Goal: Task Accomplishment & Management: Manage account settings

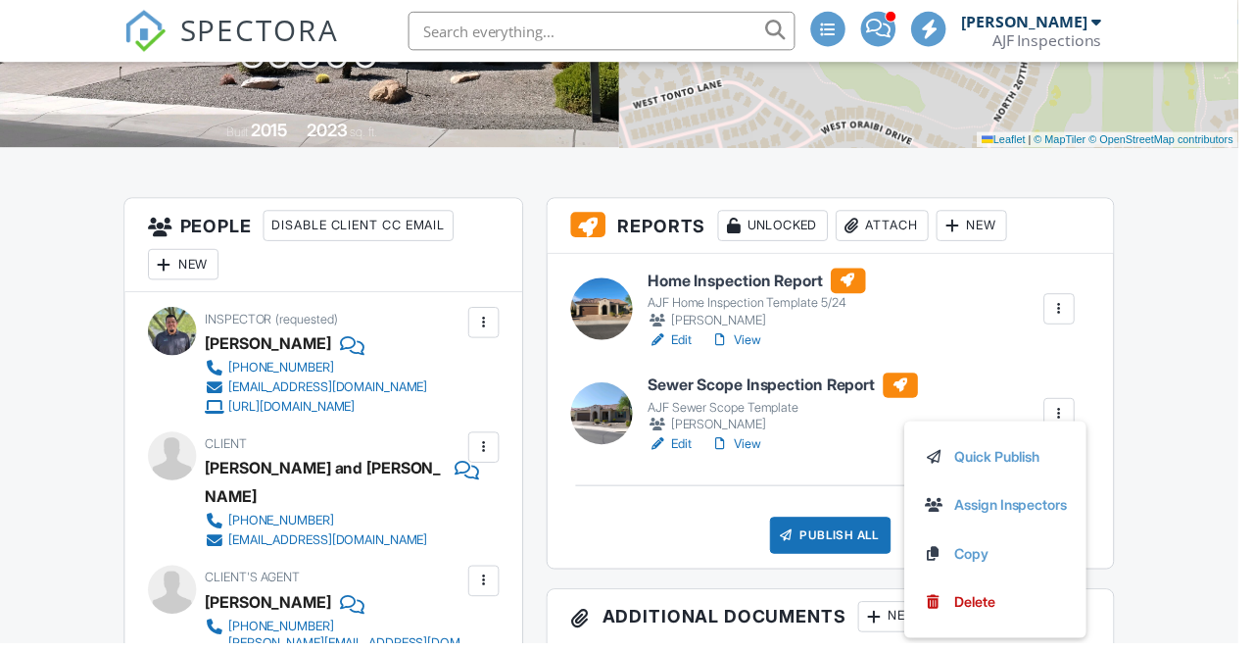
scroll to position [374, 0]
click at [1048, 509] on link "Assign Inspectors" at bounding box center [1008, 512] width 145 height 22
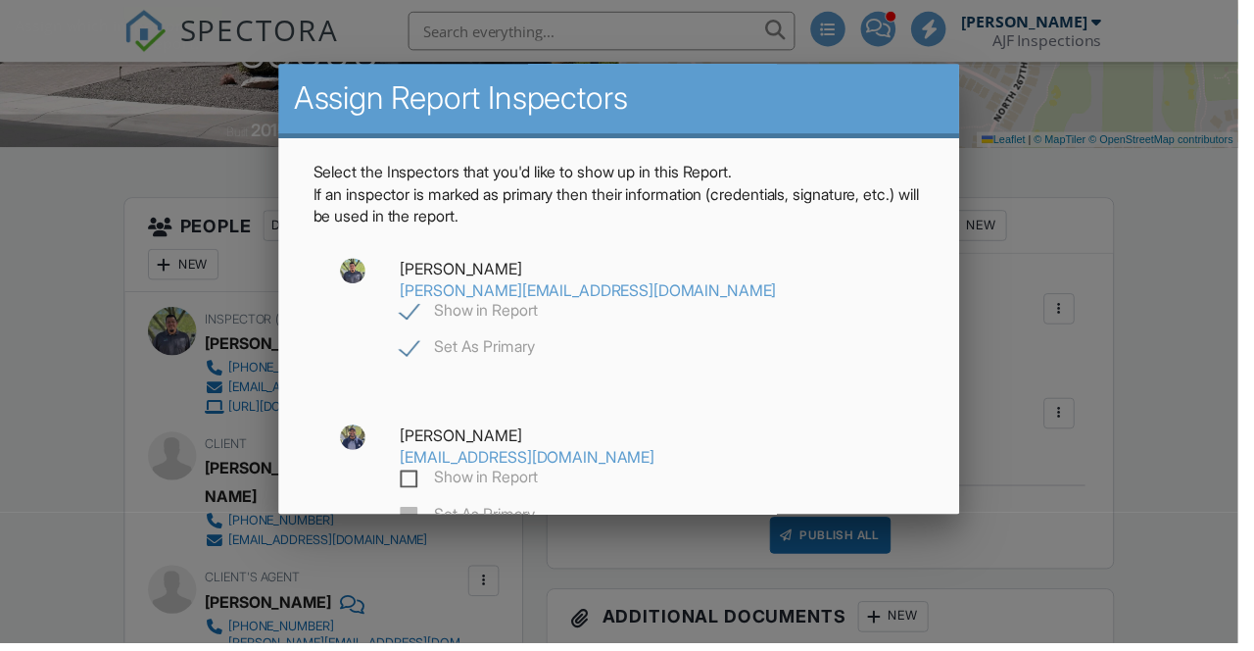
scroll to position [0, 0]
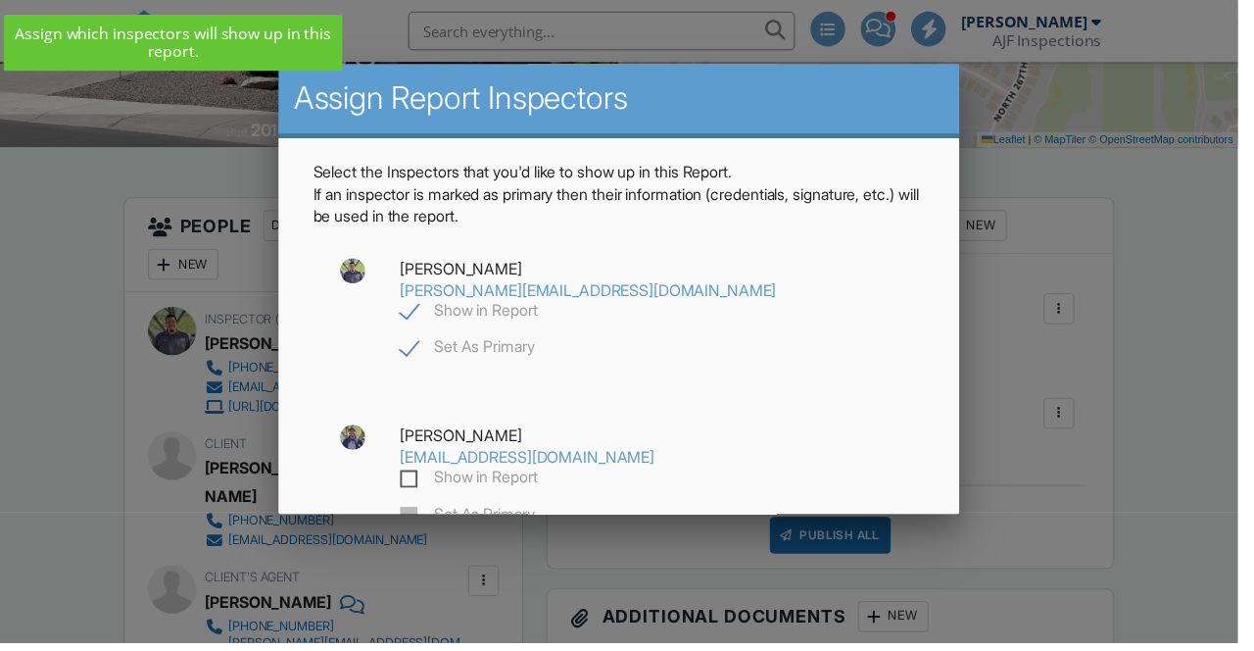
click at [423, 499] on label "Show in Report" at bounding box center [475, 486] width 139 height 24
checkbox input "true"
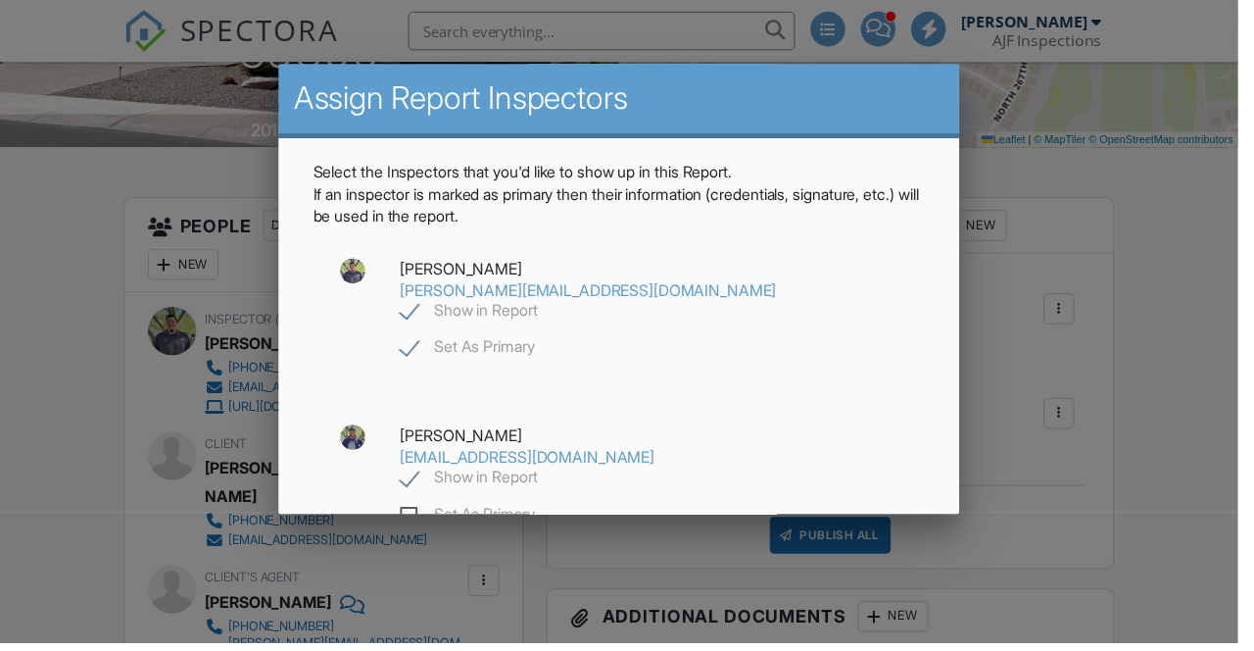
click at [415, 534] on label "Set As Primary" at bounding box center [474, 523] width 136 height 24
checkbox input "false"
checkbox input "true"
click at [438, 323] on label "Show in Report" at bounding box center [475, 317] width 139 height 24
checkbox input "false"
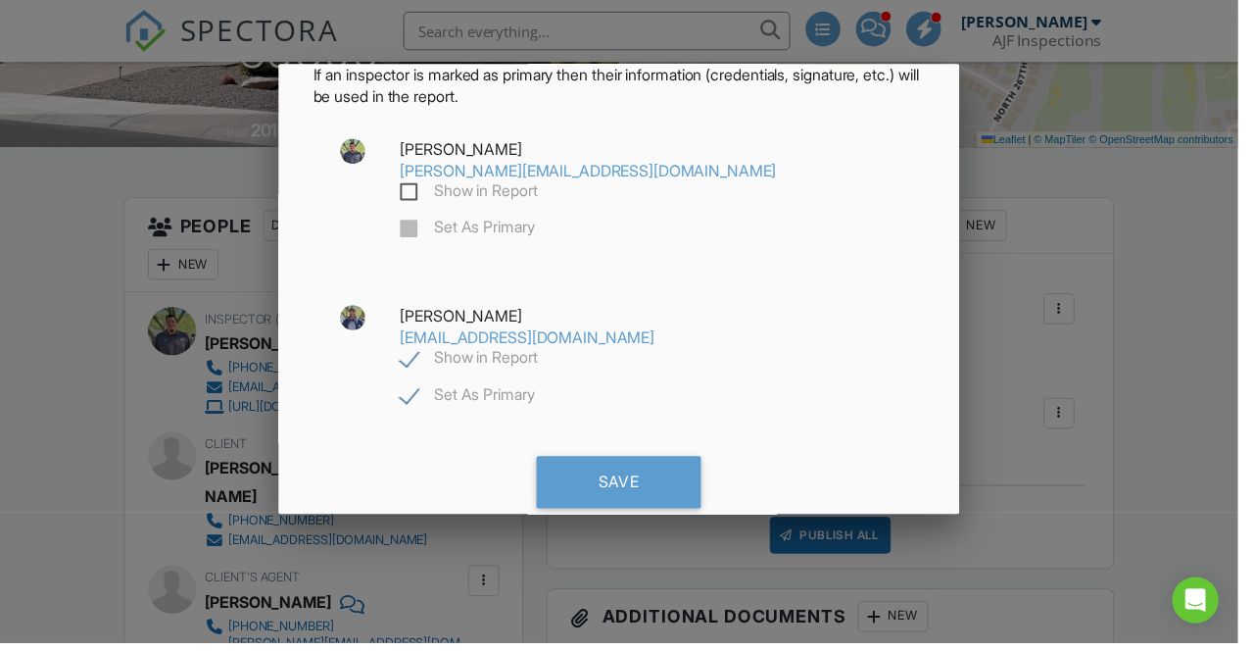
scroll to position [118, 0]
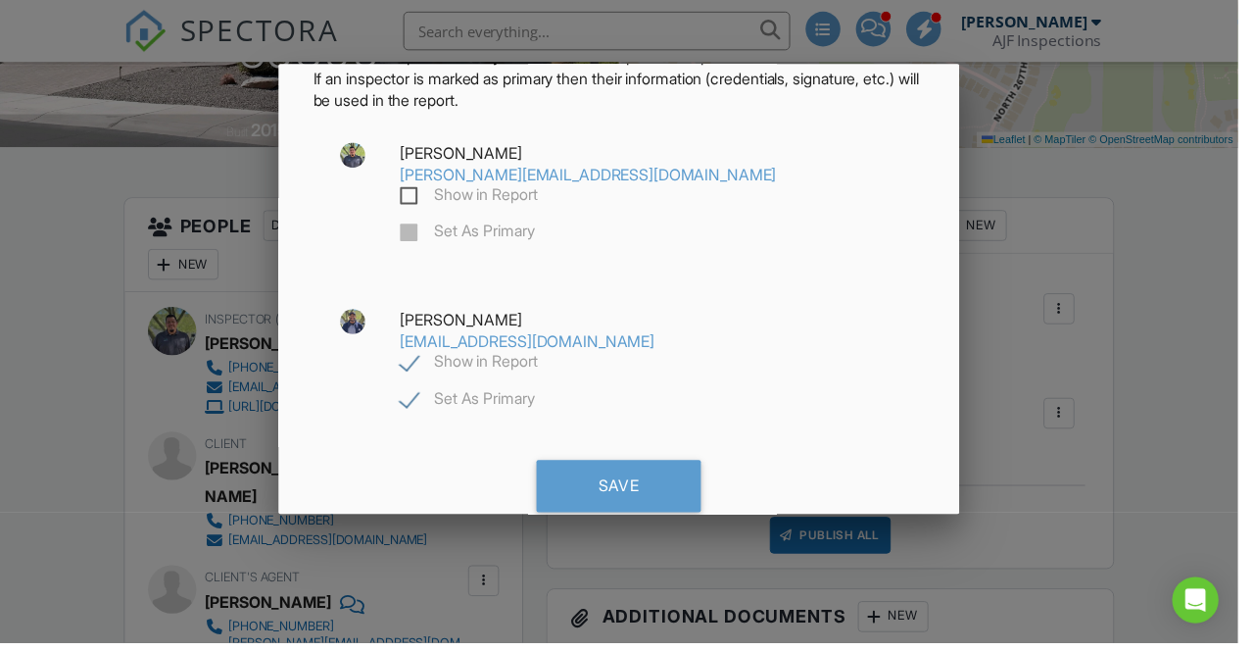
click at [663, 488] on div "Save" at bounding box center [627, 491] width 167 height 53
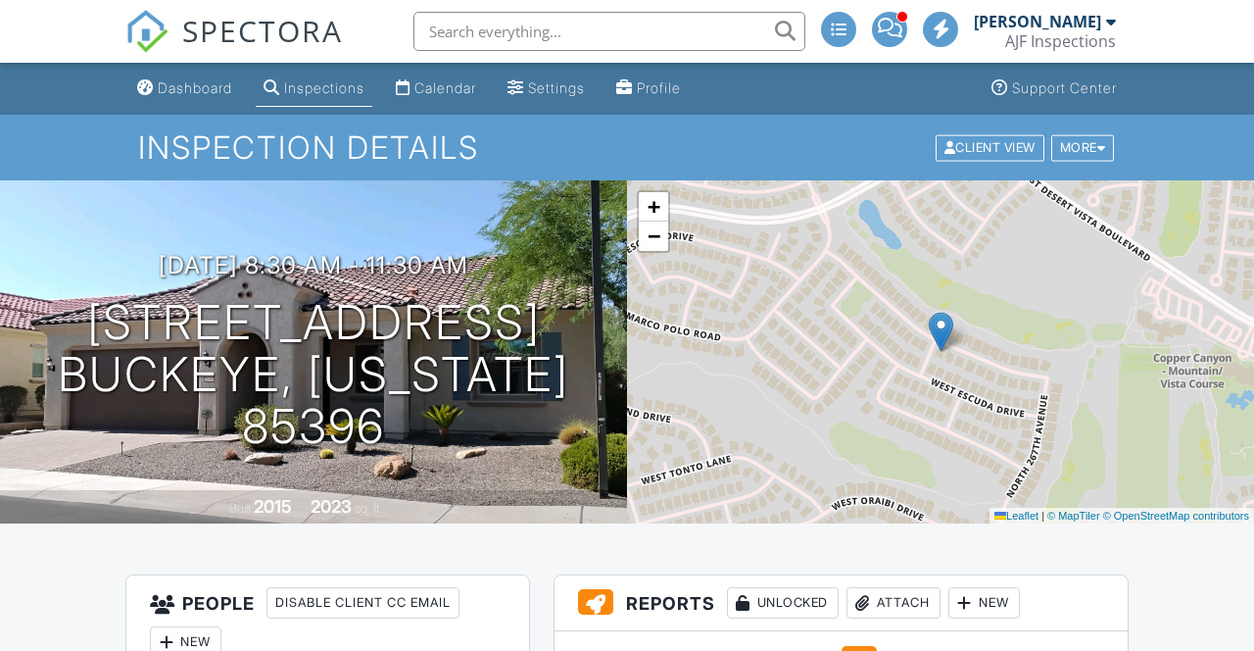
scroll to position [288, 0]
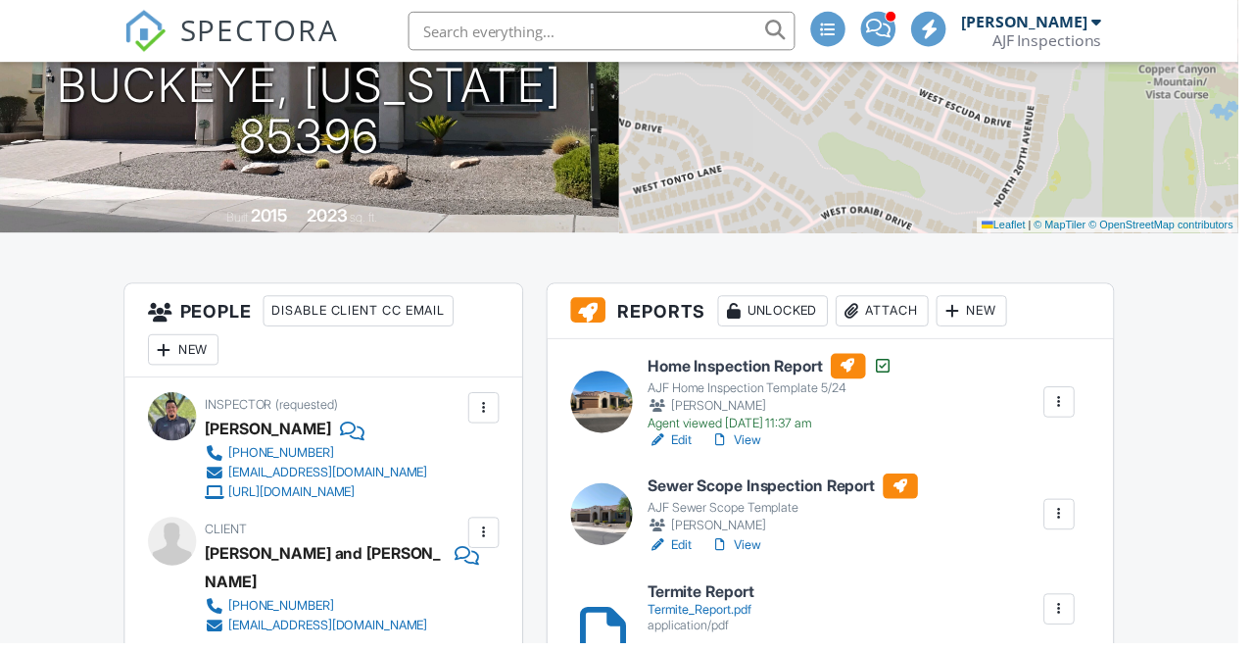
click at [760, 542] on link "View" at bounding box center [745, 552] width 51 height 20
